Goal: Information Seeking & Learning: Learn about a topic

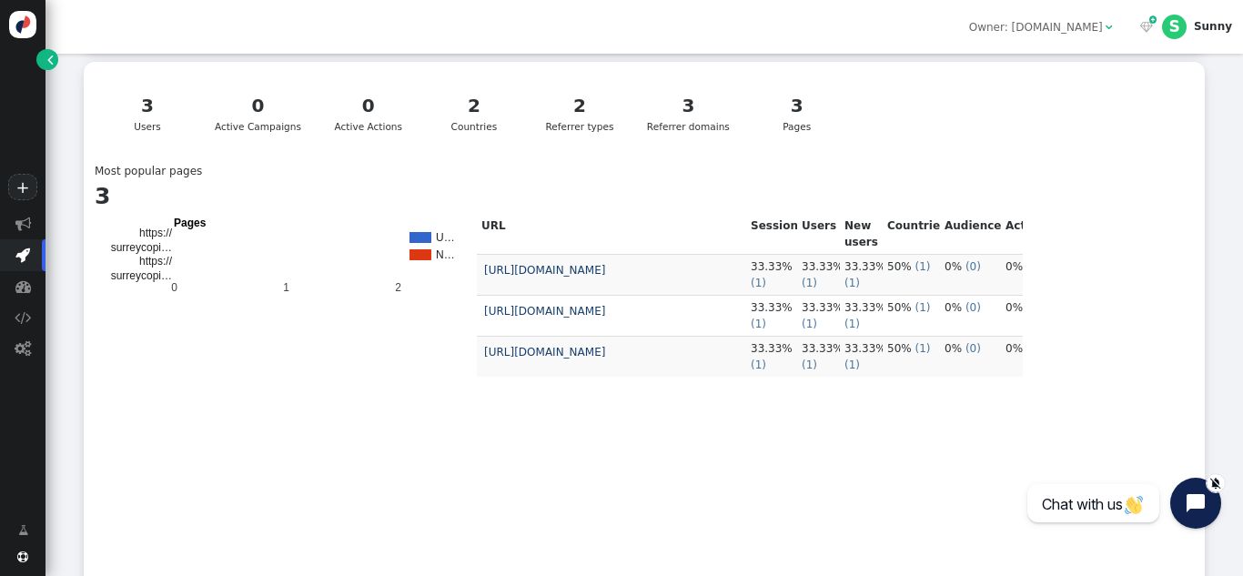
scroll to position [465, 0]
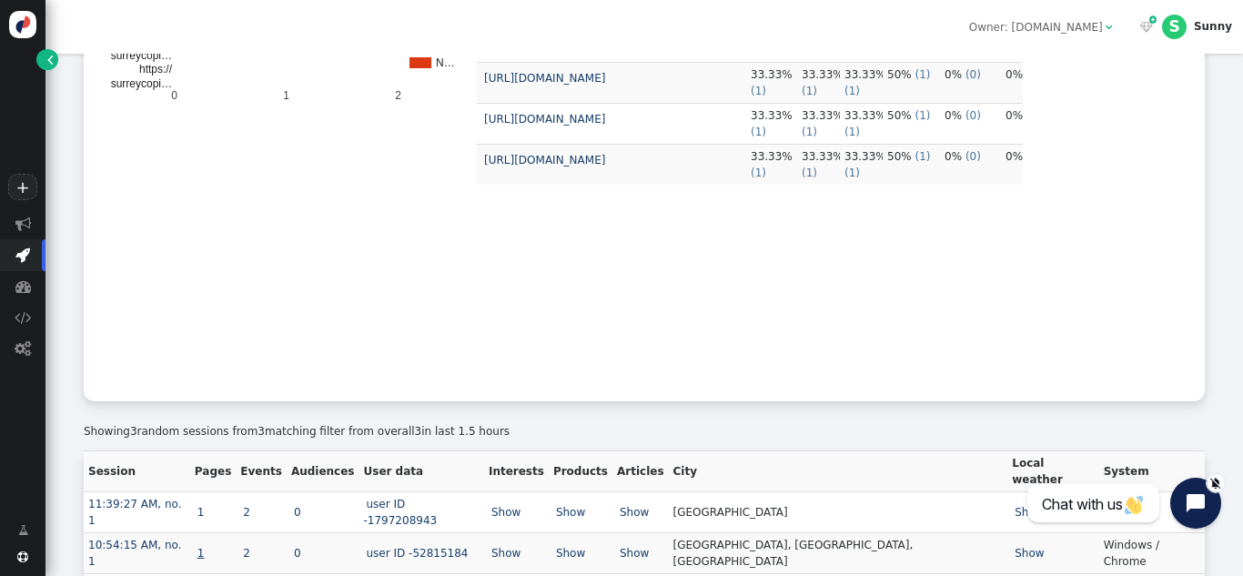
click at [207, 547] on link "1" at bounding box center [201, 553] width 13 height 13
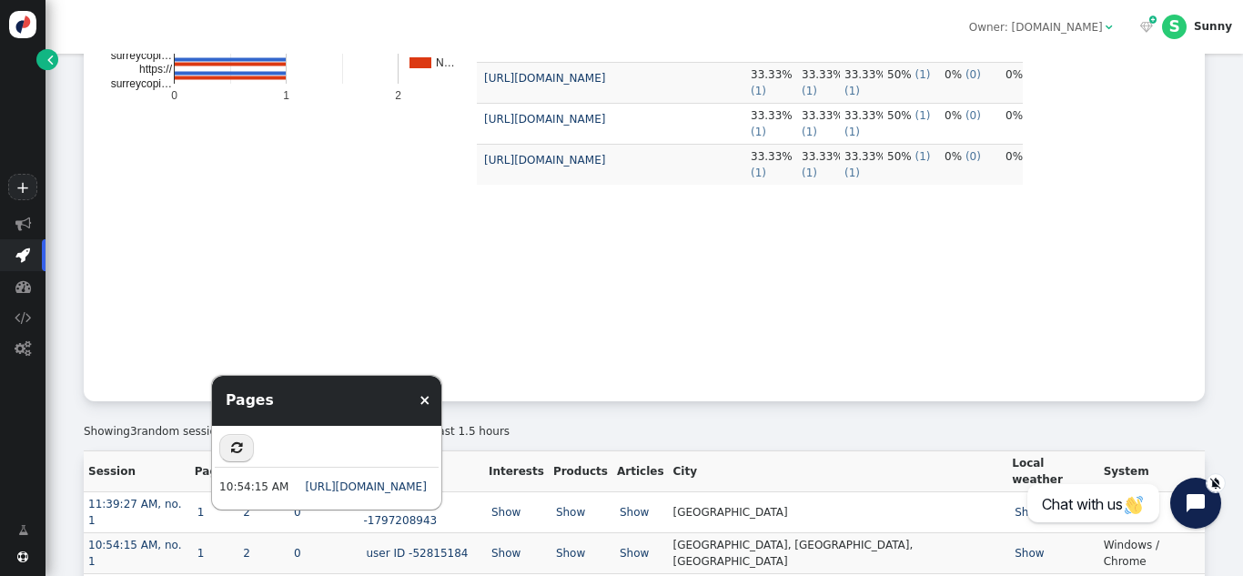
click at [696, 343] on td "URL Sessions Users New users Countries Audiences Actions [URL][DOMAIN_NAME] 33.…" at bounding box center [750, 206] width 546 height 369
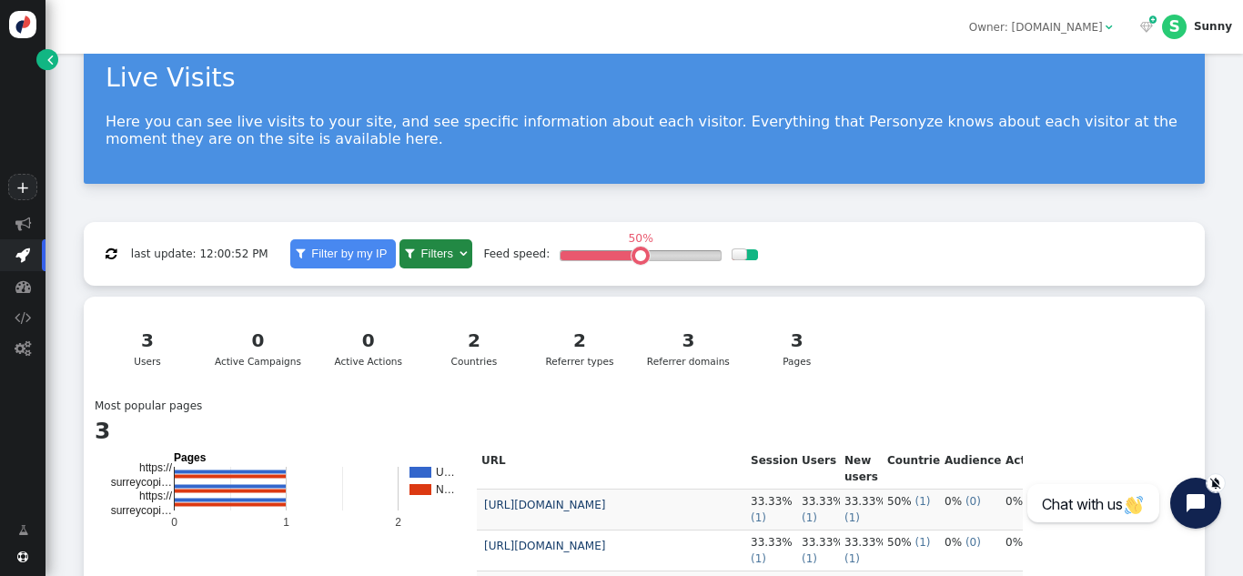
scroll to position [0, 0]
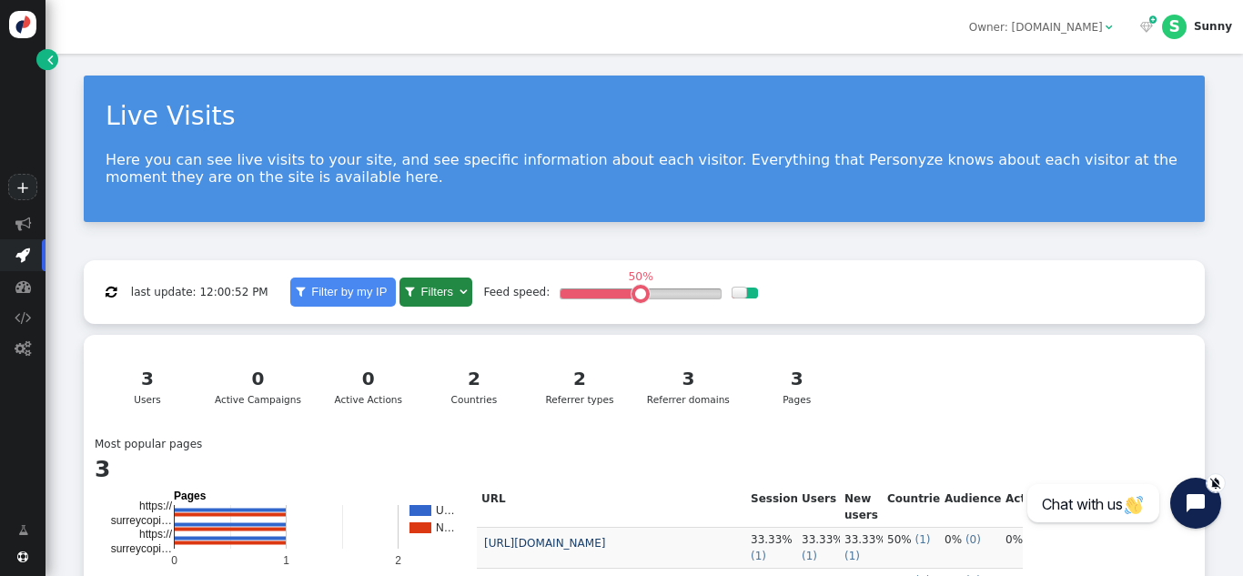
click at [1134, 166] on p "Here you can see live visits to your site, and see specific information about e…" at bounding box center [644, 168] width 1077 height 35
click at [1148, 197] on div "Live Visits Here you can see live visits to your site, and see specific informa…" at bounding box center [644, 149] width 1121 height 146
click at [1063, 162] on p "Here you can see live visits to your site, and see specific information about e…" at bounding box center [644, 168] width 1077 height 35
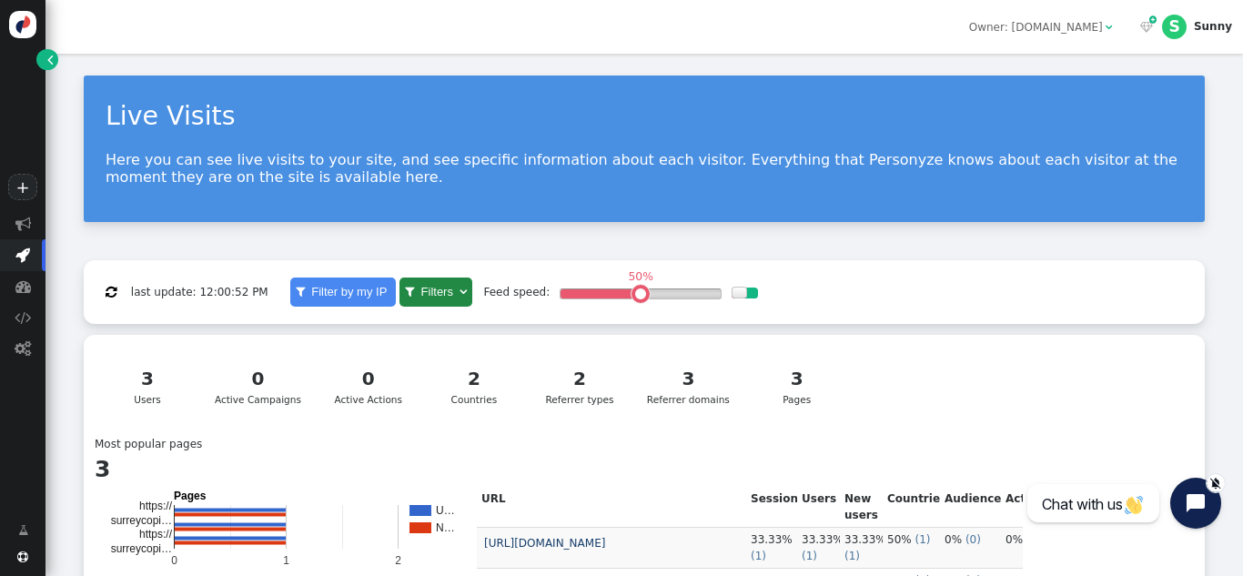
click at [1010, 159] on p "Here you can see live visits to your site, and see specific information about e…" at bounding box center [644, 168] width 1077 height 35
click at [112, 157] on p "Here you can see live visits to your site, and see specific information about e…" at bounding box center [644, 168] width 1077 height 35
click at [1143, 163] on p "Here you can see live visits to your site, and see specific information about e…" at bounding box center [644, 168] width 1077 height 35
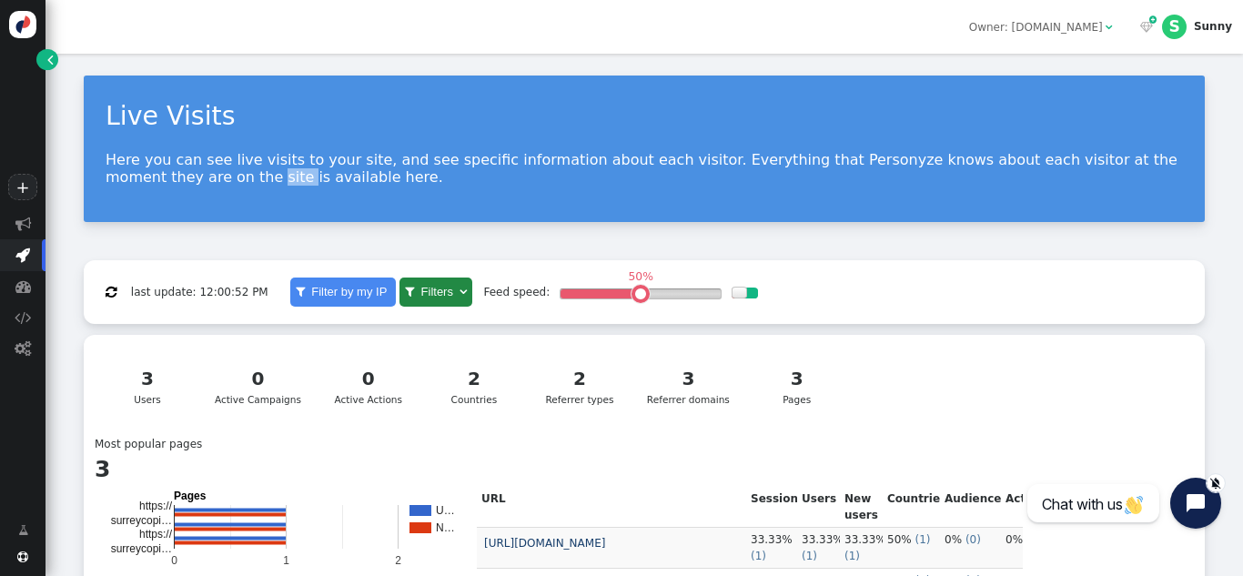
click at [1143, 163] on p "Here you can see live visits to your site, and see specific information about e…" at bounding box center [644, 168] width 1077 height 35
click at [1071, 162] on p "Here you can see live visits to your site, and see specific information about e…" at bounding box center [644, 168] width 1077 height 35
click at [325, 167] on p "Here you can see live visits to your site, and see specific information about e…" at bounding box center [644, 168] width 1077 height 35
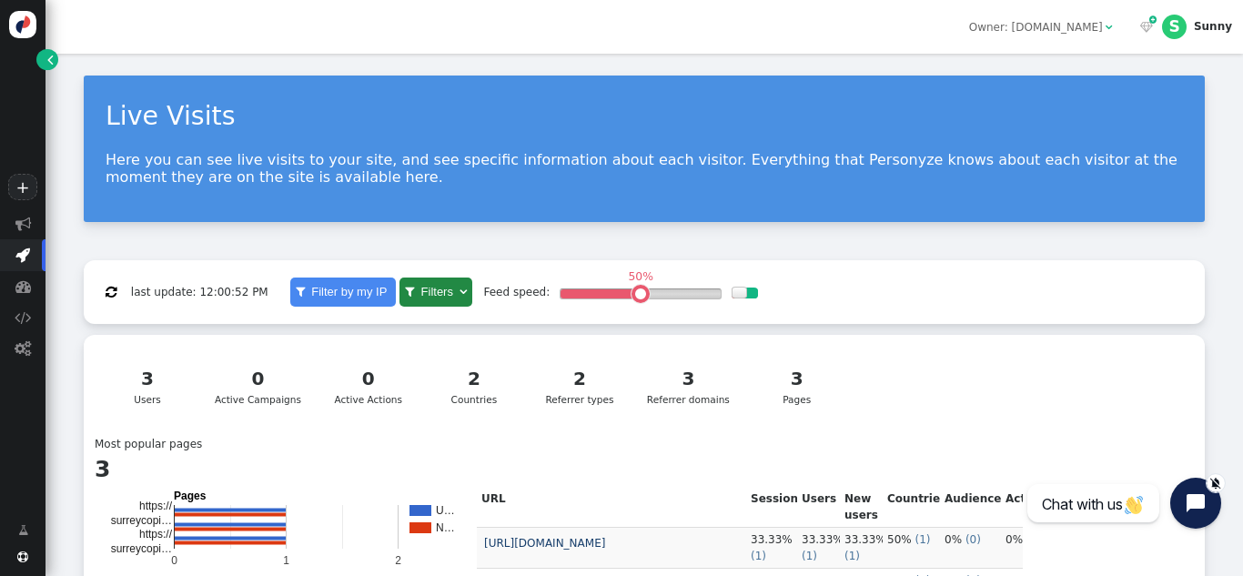
click at [1138, 165] on p "Here you can see live visits to your site, and see specific information about e…" at bounding box center [644, 168] width 1077 height 35
click at [1016, 194] on div "Live Visits Here you can see live visits to your site, and see specific informa…" at bounding box center [644, 149] width 1121 height 146
click at [133, 178] on p "Here you can see live visits to your site, and see specific information about e…" at bounding box center [644, 168] width 1077 height 35
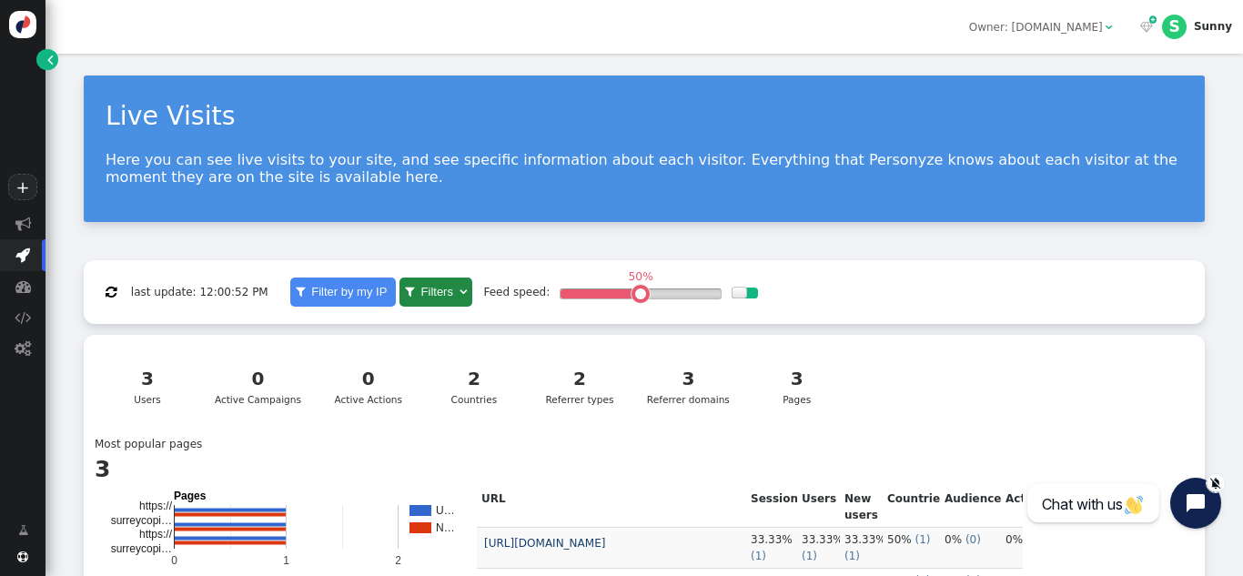
click at [557, 179] on p "Here you can see live visits to your site, and see specific information about e…" at bounding box center [644, 168] width 1077 height 35
click at [1214, 36] on span "S Sunny" at bounding box center [1197, 27] width 70 height 25
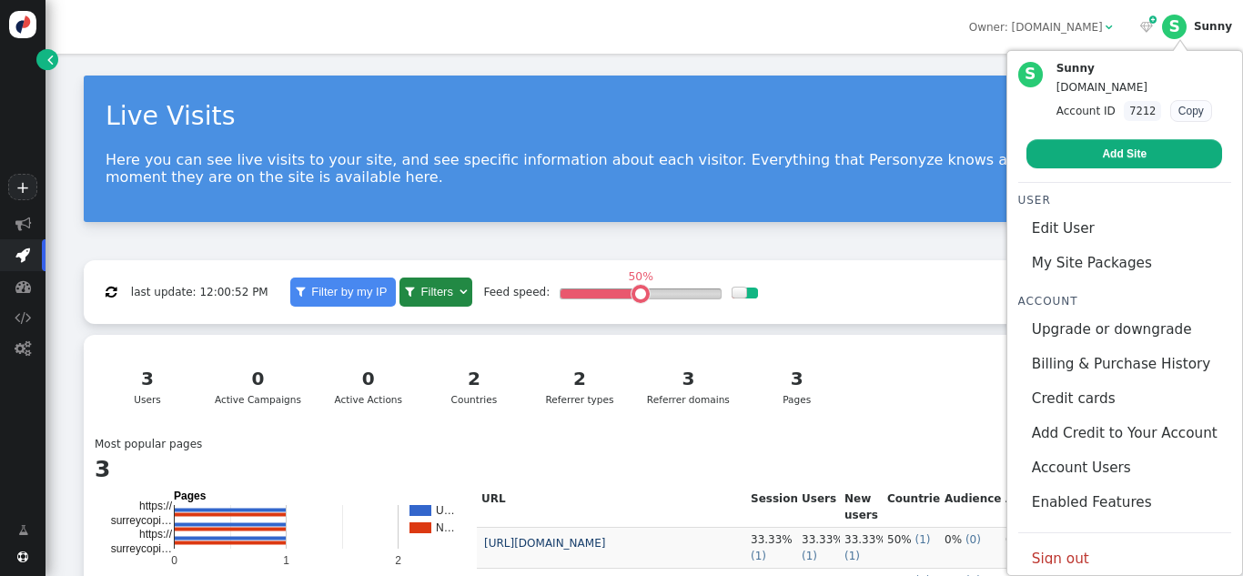
click at [562, 164] on p "Here you can see live visits to your site, and see specific information about e…" at bounding box center [644, 168] width 1077 height 35
